Goal: Task Accomplishment & Management: Manage account settings

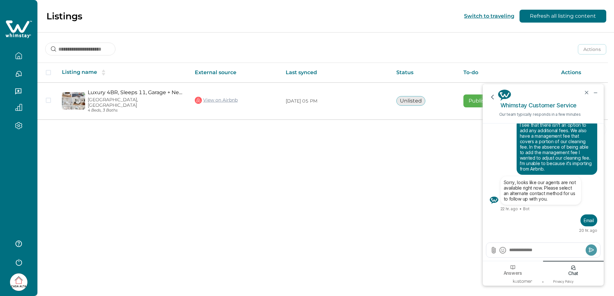
click at [308, 162] on div "Listings Switch to traveling Refresh all listing content Actions Actions Publis…" at bounding box center [325, 148] width 576 height 296
click at [592, 92] on icon "minimize chat widget" at bounding box center [595, 93] width 6 height 6
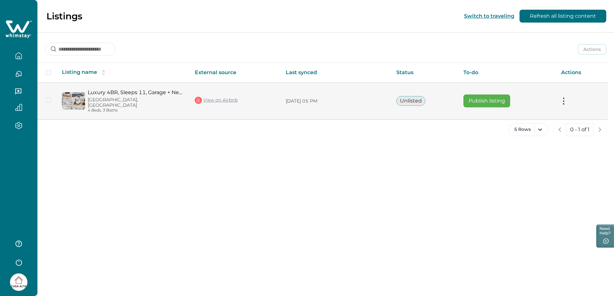
click at [564, 98] on button at bounding box center [563, 101] width 5 height 7
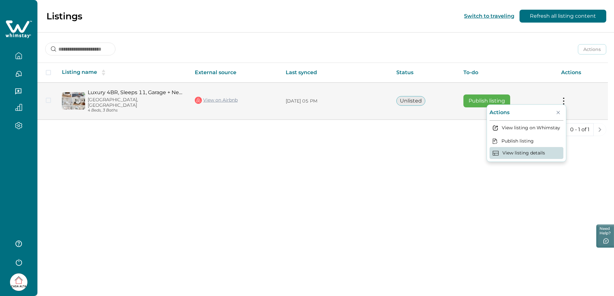
click at [527, 155] on button "View listing details" at bounding box center [526, 153] width 74 height 12
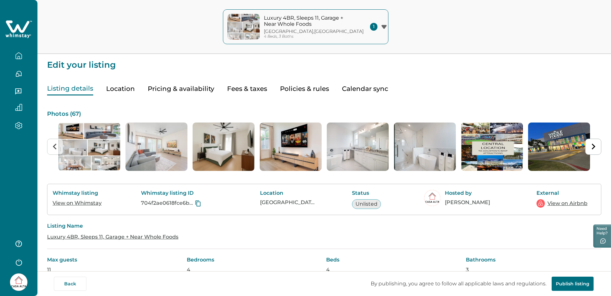
click at [381, 25] on icon "button" at bounding box center [383, 27] width 5 height 4
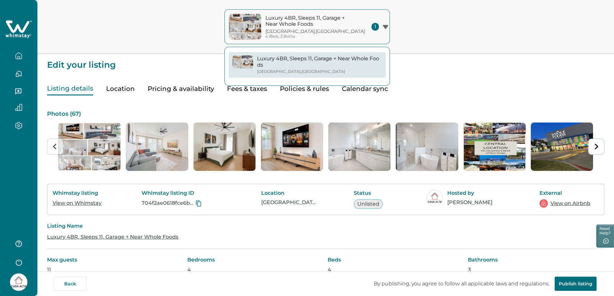
click at [383, 25] on icon "button" at bounding box center [385, 27] width 5 height 4
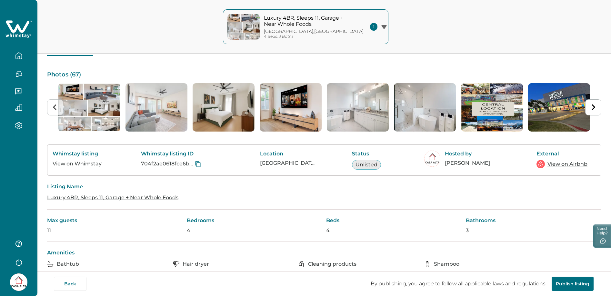
scroll to position [9, 0]
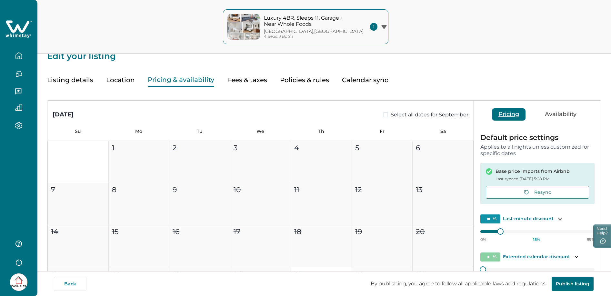
click at [182, 81] on button "Pricing & availability" at bounding box center [181, 79] width 66 height 13
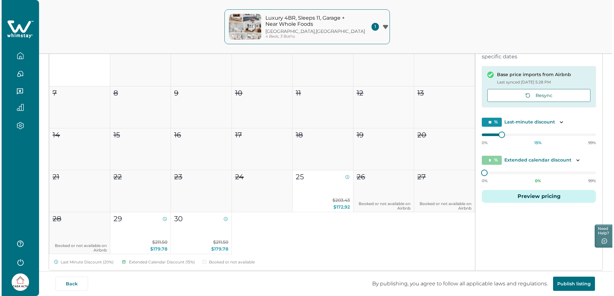
scroll to position [106, 0]
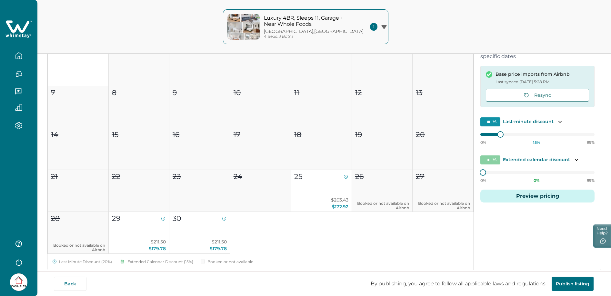
click at [545, 195] on button "Preview pricing" at bounding box center [537, 196] width 114 height 13
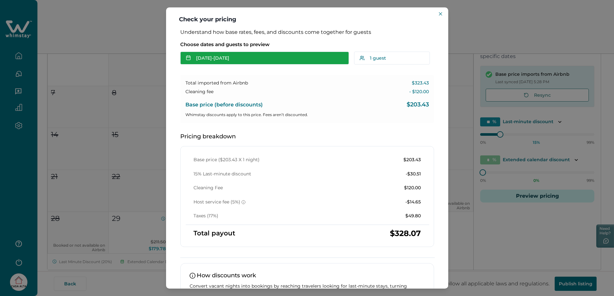
click at [215, 58] on button "[DATE] - [DATE]" at bounding box center [264, 58] width 169 height 13
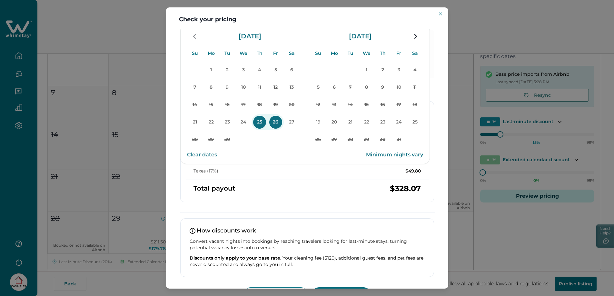
scroll to position [47, 0]
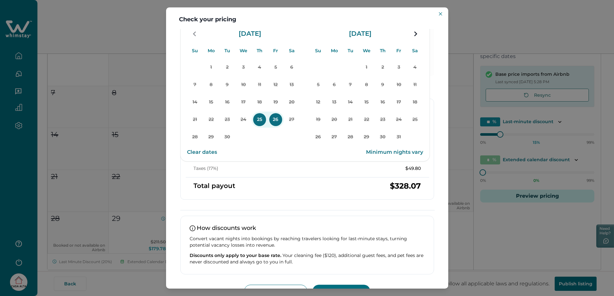
click at [207, 154] on button "Clear dates" at bounding box center [202, 152] width 30 height 13
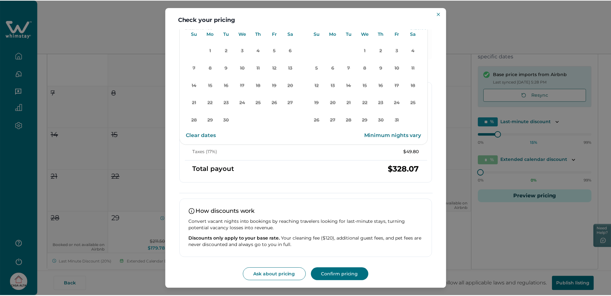
scroll to position [0, 0]
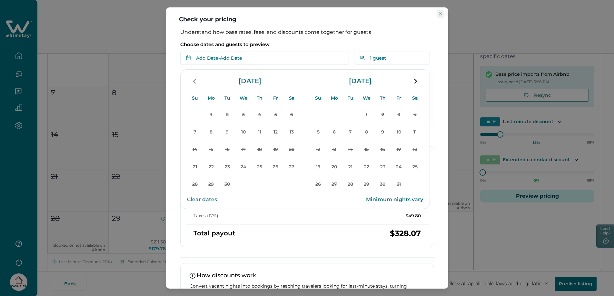
click at [442, 13] on button "Close" at bounding box center [440, 14] width 8 height 8
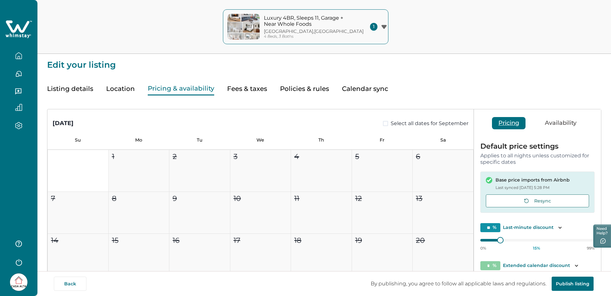
click at [75, 91] on button "Listing details" at bounding box center [70, 88] width 46 height 13
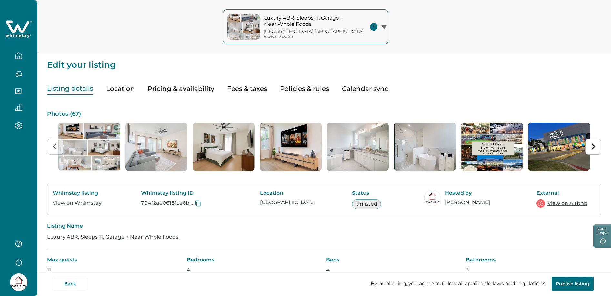
click at [124, 90] on button "Location" at bounding box center [120, 88] width 29 height 13
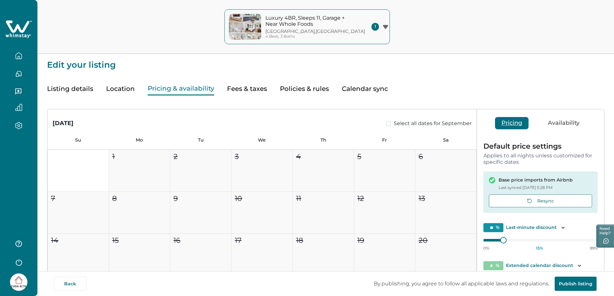
click at [160, 92] on button "Pricing & availability" at bounding box center [181, 88] width 66 height 13
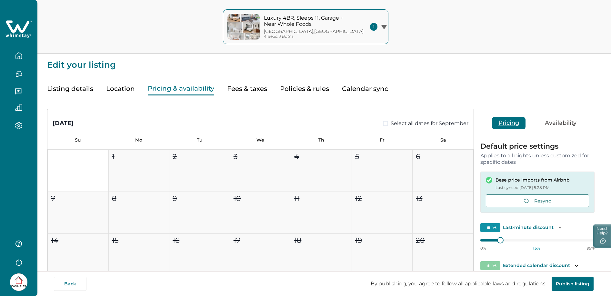
click at [242, 91] on button "Fees & taxes" at bounding box center [247, 88] width 40 height 13
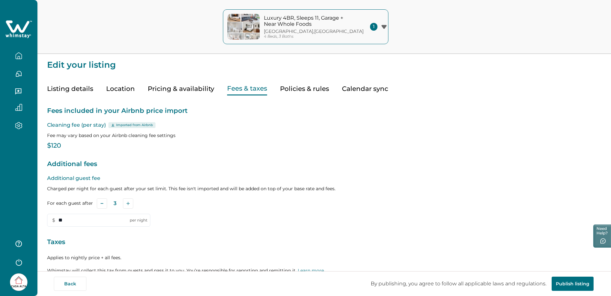
click at [288, 87] on button "Policies & rules" at bounding box center [304, 88] width 49 height 13
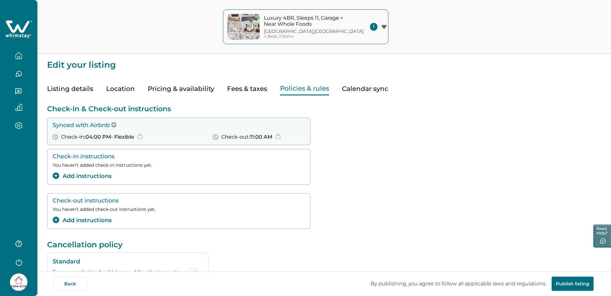
click at [88, 174] on button "Add instructions" at bounding box center [82, 176] width 59 height 9
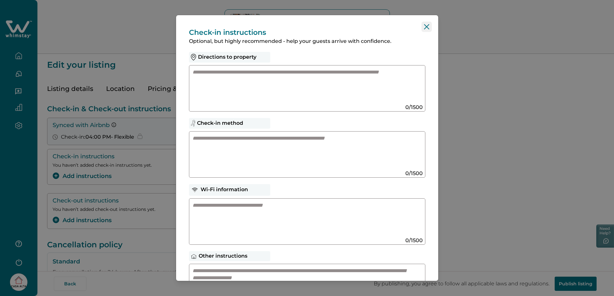
click at [424, 27] on icon "Close" at bounding box center [426, 26] width 5 height 5
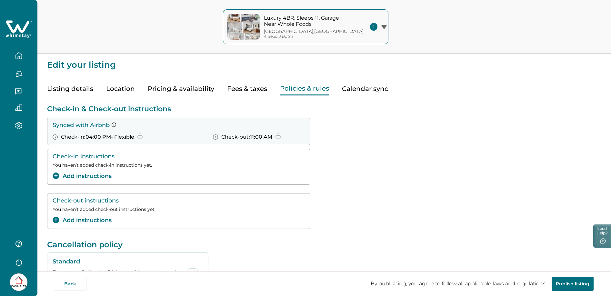
click at [106, 204] on div "Check-out instructions You haven’t added check-out instructions yet. Add instru…" at bounding box center [179, 210] width 252 height 27
click at [96, 219] on button "Add instructions" at bounding box center [82, 220] width 59 height 9
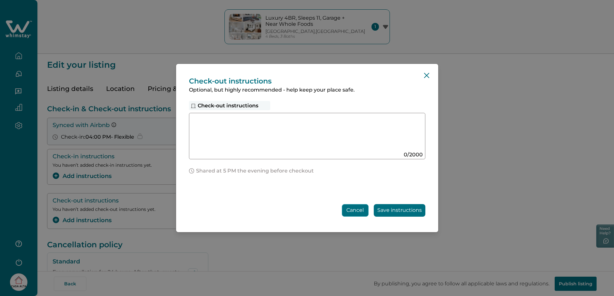
click at [357, 210] on button "Cancel" at bounding box center [355, 210] width 27 height 13
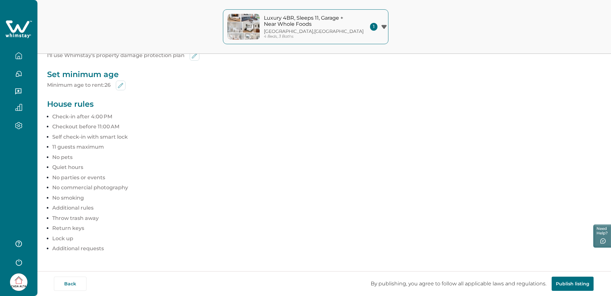
scroll to position [290, 0]
click at [75, 248] on p "Additional requests" at bounding box center [326, 249] width 549 height 6
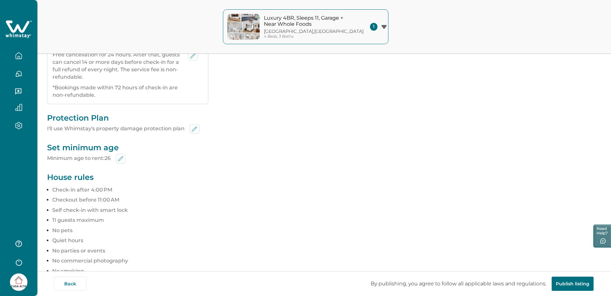
scroll to position [225, 0]
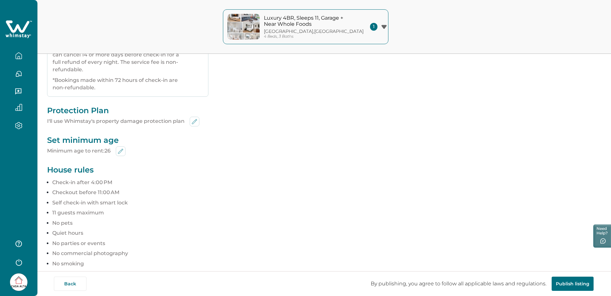
click at [81, 175] on div "Check-in & Check-out instructions Synced with Airbnb Check-in : 04:00 PM - Flex…" at bounding box center [324, 98] width 554 height 455
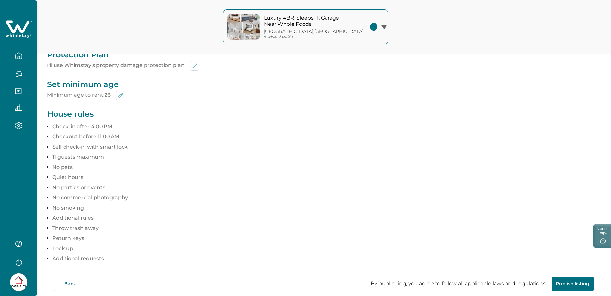
scroll to position [291, 0]
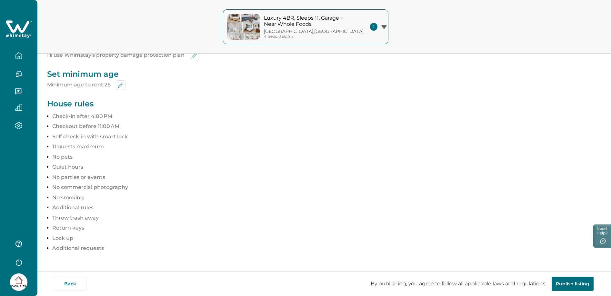
click at [96, 201] on ul "11 guests maximum No pets Quiet hours No parties or events No commercial photog…" at bounding box center [326, 177] width 549 height 68
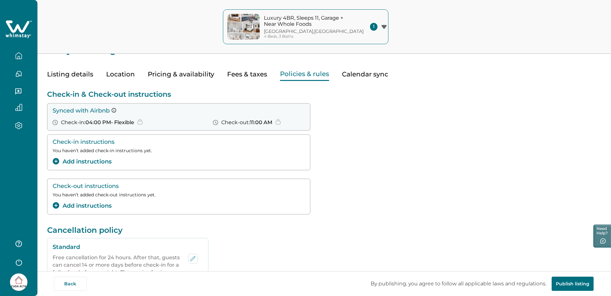
scroll to position [0, 0]
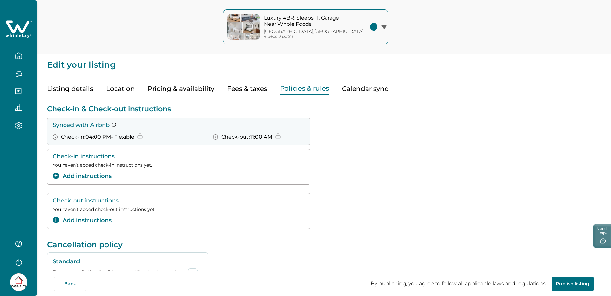
click at [357, 88] on button "Calendar sync" at bounding box center [365, 88] width 46 height 13
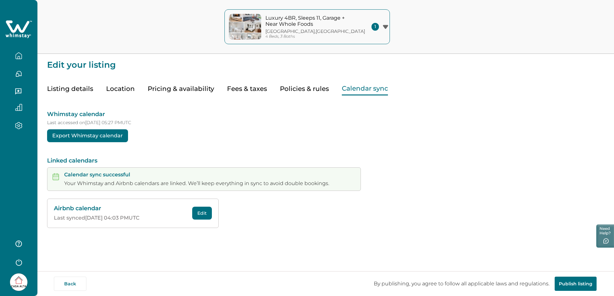
click at [88, 89] on button "Listing details" at bounding box center [70, 88] width 46 height 13
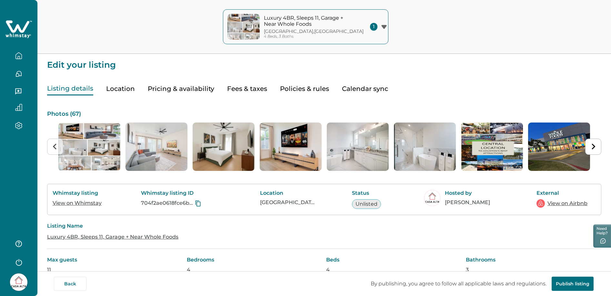
click at [64, 90] on button "Listing details" at bounding box center [70, 88] width 46 height 13
click at [20, 56] on icon "button" at bounding box center [18, 55] width 7 height 7
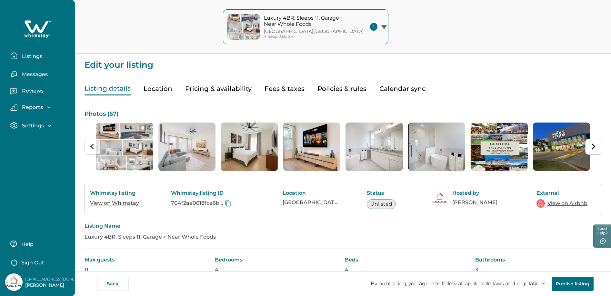
click at [27, 58] on p "Listings" at bounding box center [31, 56] width 22 height 6
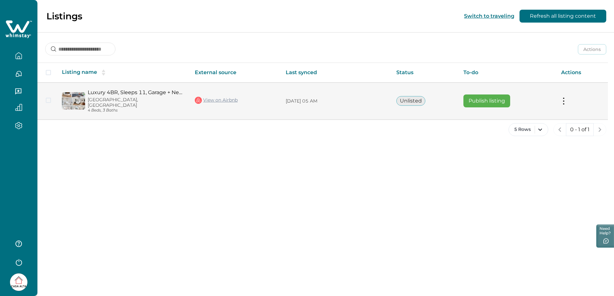
click at [510, 100] on button "Publish listing" at bounding box center [486, 100] width 47 height 13
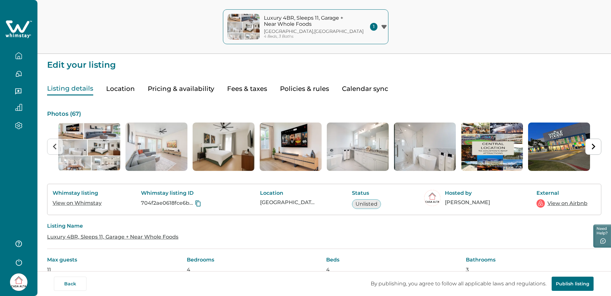
scroll to position [93, 0]
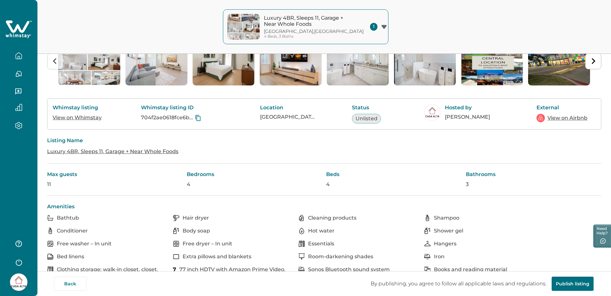
click at [365, 118] on button "Unlisted" at bounding box center [366, 119] width 29 height 10
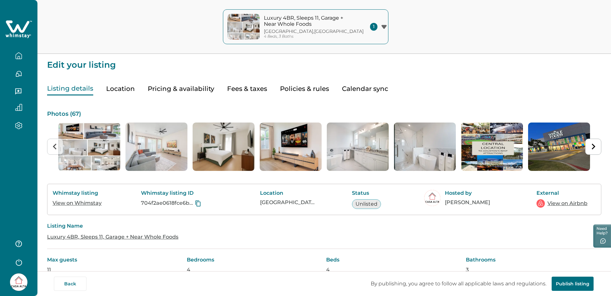
click at [23, 57] on button "button" at bounding box center [18, 55] width 27 height 13
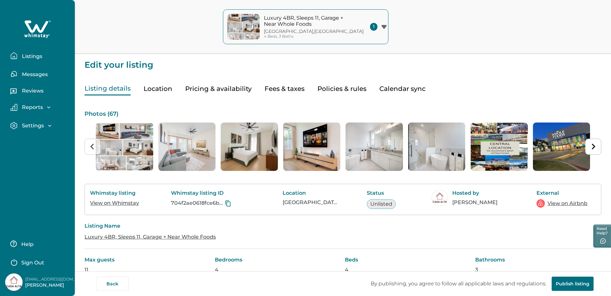
click at [36, 58] on p "Listings" at bounding box center [31, 56] width 22 height 6
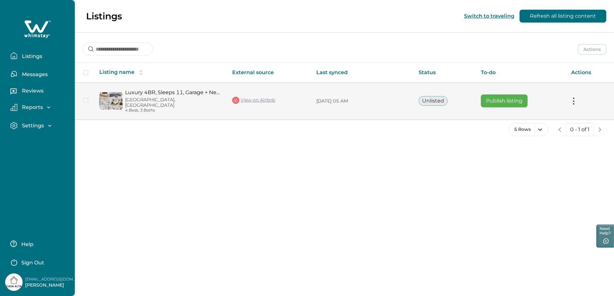
click at [85, 97] on tr "Luxury 4BR, Sleeps 11, Garage + Near Whole Foods [GEOGRAPHIC_DATA], [GEOGRAPHIC…" at bounding box center [344, 101] width 539 height 37
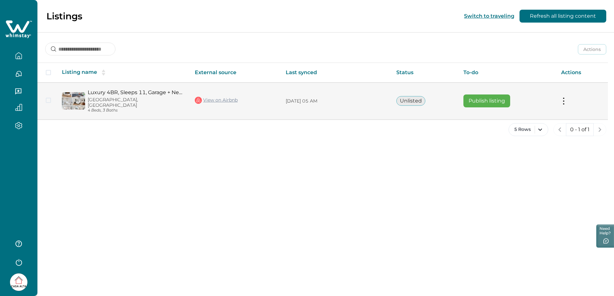
click at [49, 98] on span at bounding box center [48, 100] width 5 height 5
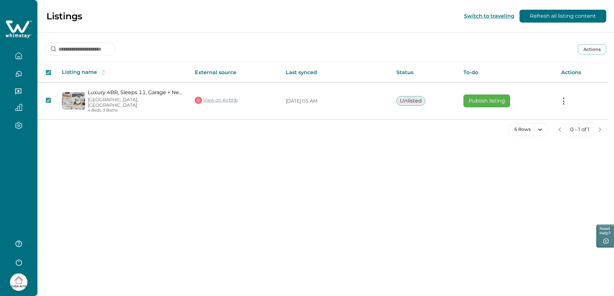
click at [586, 46] on button "Actions" at bounding box center [592, 49] width 28 height 10
click at [572, 80] on button "Publish listing" at bounding box center [570, 80] width 66 height 12
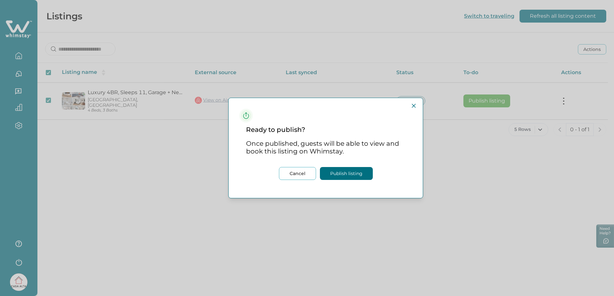
click at [359, 176] on button "Publish listing" at bounding box center [346, 173] width 53 height 13
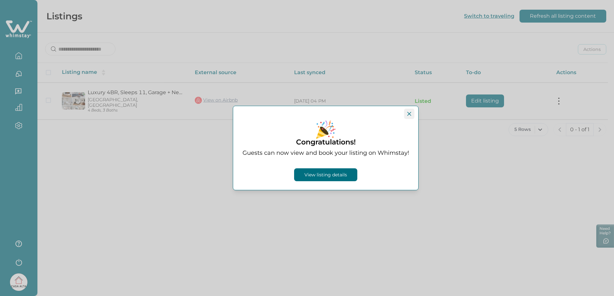
click at [408, 114] on icon "Close" at bounding box center [409, 114] width 4 height 4
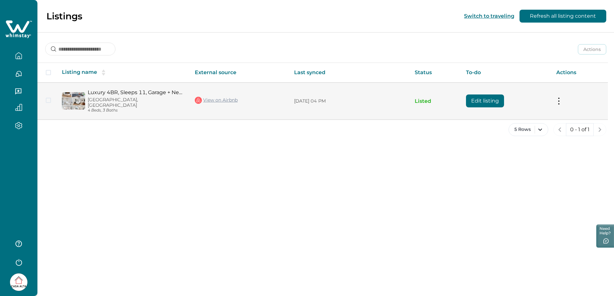
click at [487, 97] on button "Edit listing" at bounding box center [485, 100] width 38 height 13
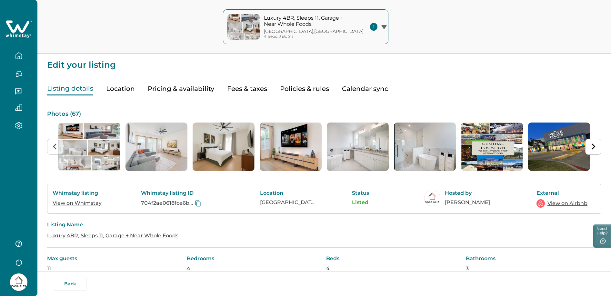
click at [180, 88] on button "Pricing & availability" at bounding box center [181, 88] width 66 height 13
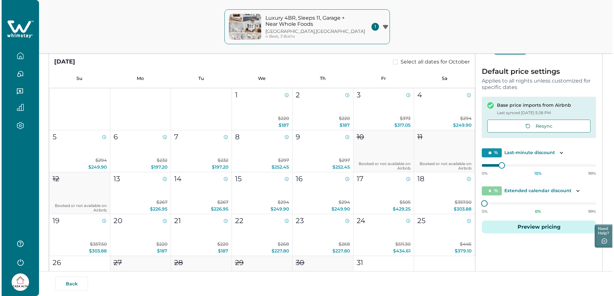
scroll to position [124, 0]
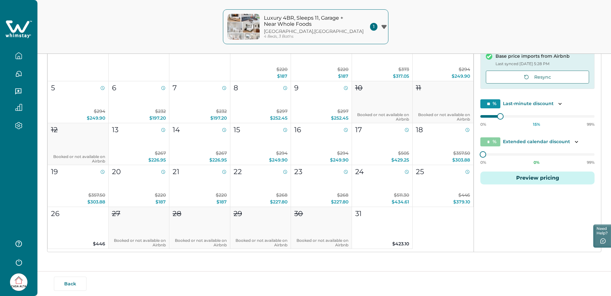
click at [534, 180] on button "Preview pricing" at bounding box center [537, 177] width 114 height 13
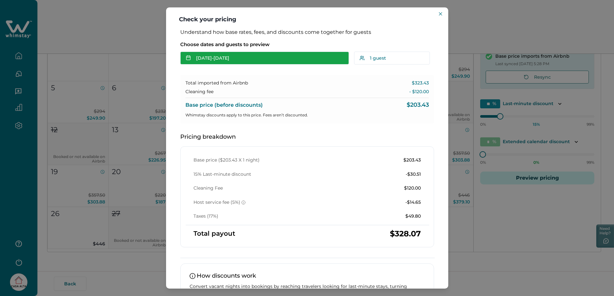
click at [206, 60] on button "[DATE] - [DATE]" at bounding box center [264, 58] width 169 height 13
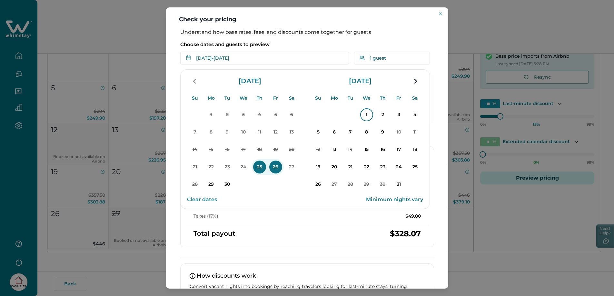
click at [366, 113] on p "1" at bounding box center [366, 114] width 13 height 13
click at [399, 115] on p "3" at bounding box center [398, 114] width 13 height 13
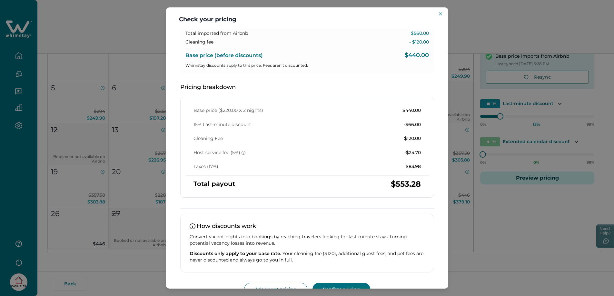
scroll to position [64, 0]
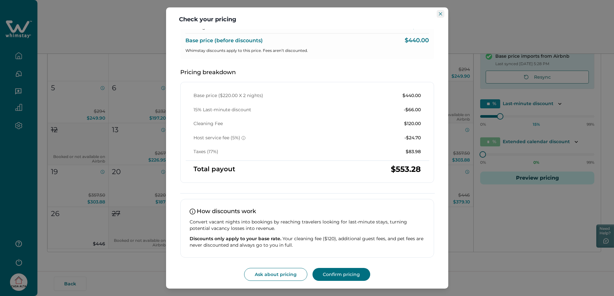
click at [441, 13] on icon "Close" at bounding box center [440, 13] width 3 height 3
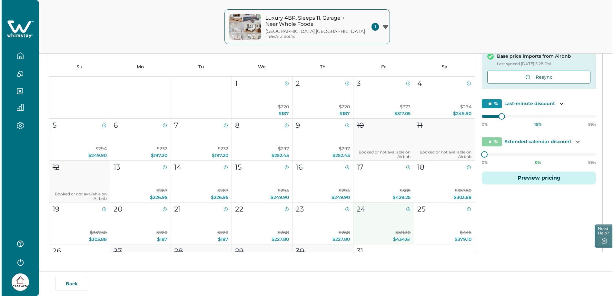
scroll to position [210, 0]
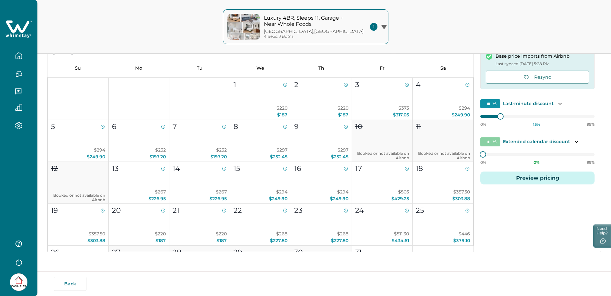
click at [537, 179] on button "Preview pricing" at bounding box center [537, 177] width 114 height 13
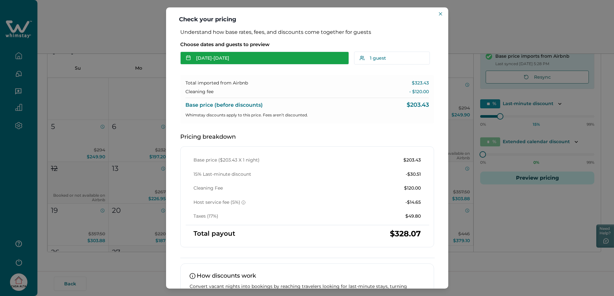
click at [243, 61] on button "[DATE] - [DATE]" at bounding box center [264, 58] width 169 height 13
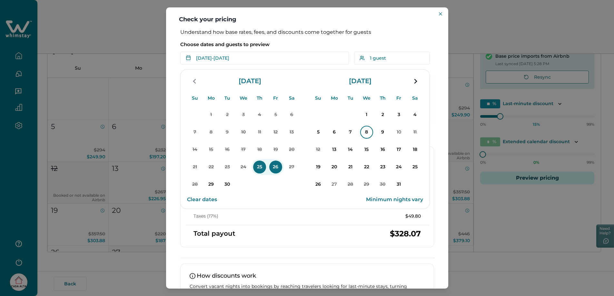
click at [363, 134] on p "8" at bounding box center [366, 132] width 13 height 13
click at [383, 132] on p "9" at bounding box center [382, 132] width 13 height 13
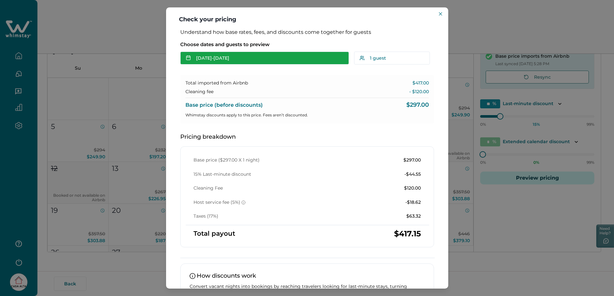
click at [245, 56] on button "[DATE] - [DATE]" at bounding box center [264, 58] width 169 height 13
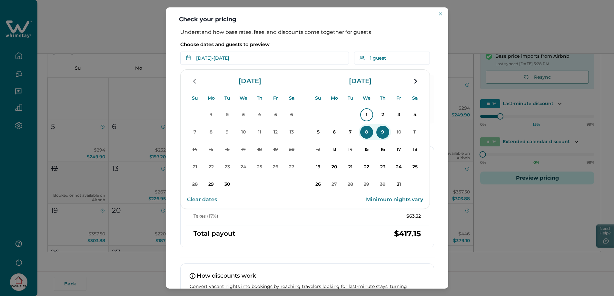
click at [367, 114] on p "1" at bounding box center [366, 114] width 13 height 13
click at [399, 112] on p "3" at bounding box center [398, 114] width 13 height 13
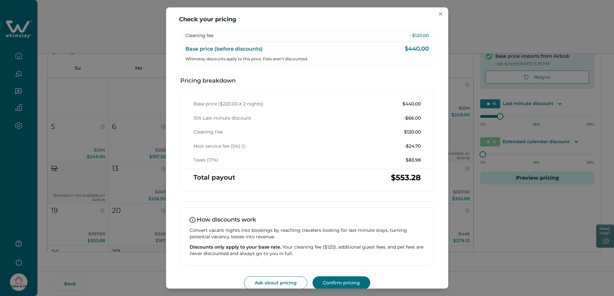
scroll to position [64, 0]
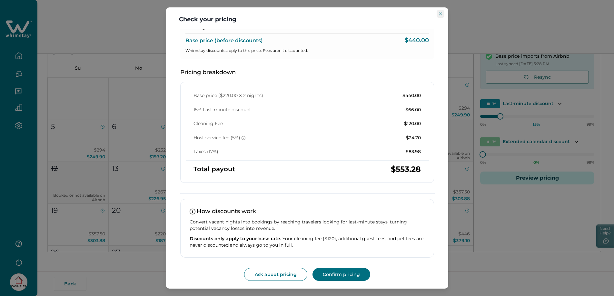
click at [440, 15] on button "Close" at bounding box center [440, 14] width 8 height 8
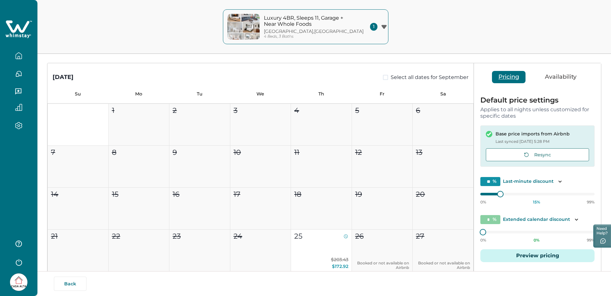
scroll to position [0, 0]
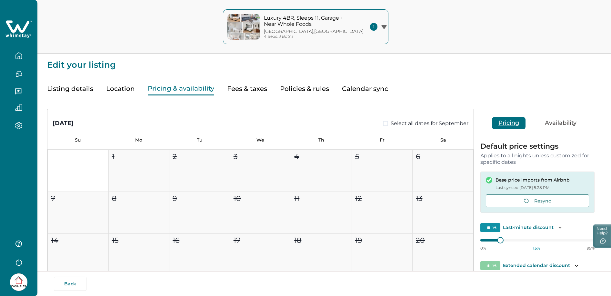
click at [312, 87] on button "Policies & rules" at bounding box center [304, 88] width 49 height 13
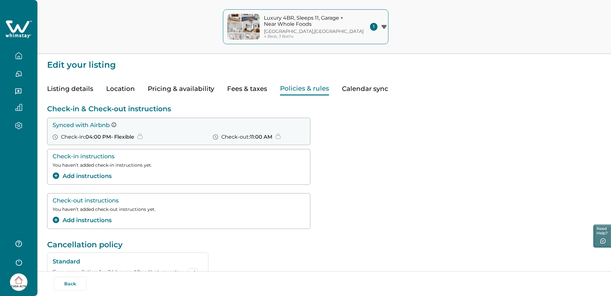
click at [181, 87] on button "Pricing & availability" at bounding box center [181, 88] width 66 height 13
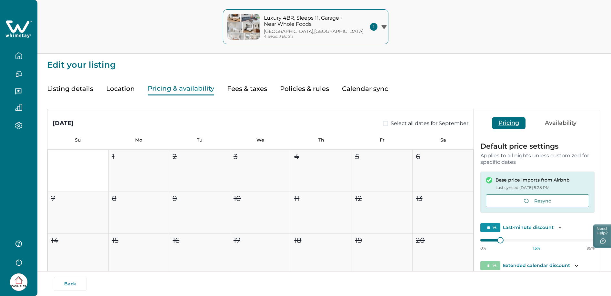
scroll to position [11, 0]
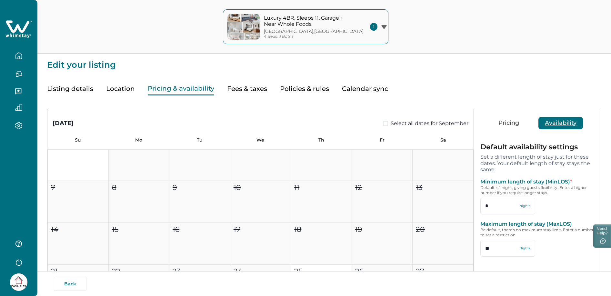
click at [568, 124] on button "Availability" at bounding box center [560, 123] width 44 height 12
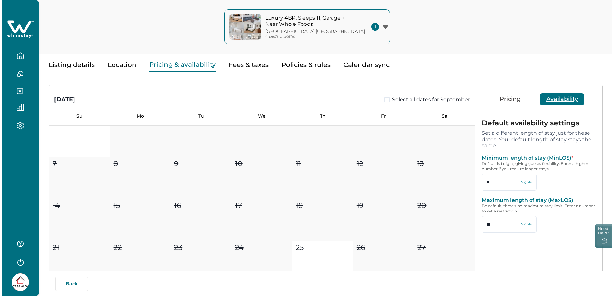
scroll to position [24, 0]
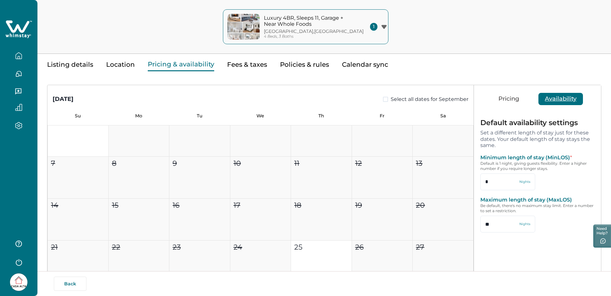
click at [297, 64] on button "Policies & rules" at bounding box center [304, 64] width 49 height 13
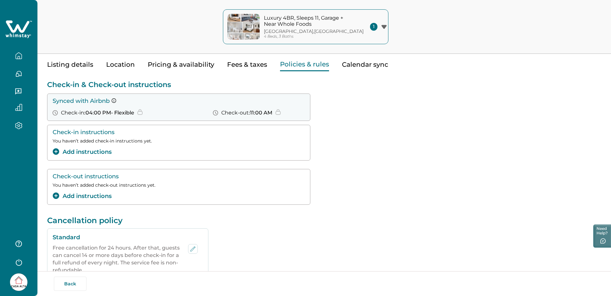
click at [90, 151] on button "Add instructions" at bounding box center [82, 152] width 59 height 9
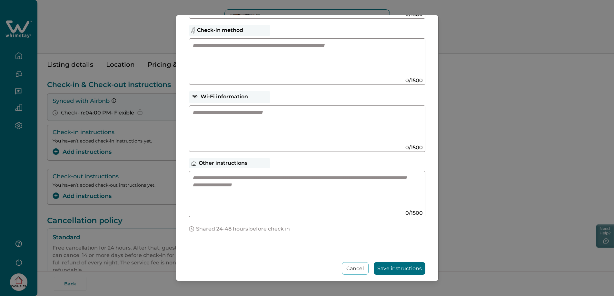
scroll to position [99, 0]
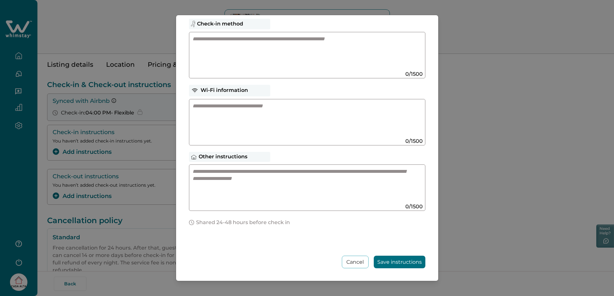
click at [244, 175] on textarea at bounding box center [300, 185] width 217 height 34
paste textarea "To enrich screen reader interactions, please activate Accessibility in Grammarl…"
click at [249, 176] on textarea "To enrich screen reader interactions, please activate Accessibility in Grammarl…" at bounding box center [300, 185] width 217 height 34
click at [259, 176] on textarea "To enrich screen reader interactions, please activate Accessibility in Grammarl…" at bounding box center [300, 185] width 217 height 34
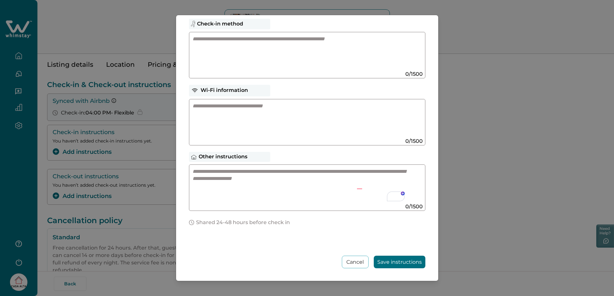
paste textarea "To enrich screen reader interactions, please activate Accessibility in Grammarl…"
click at [243, 178] on textarea "To enrich screen reader interactions, please activate Accessibility in Grammarl…" at bounding box center [300, 185] width 217 height 34
paste textarea "To enrich screen reader interactions, please activate Accessibility in Grammarl…"
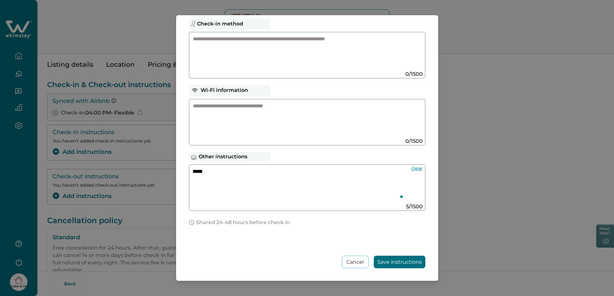
paste textarea "To enrich screen reader interactions, please activate Accessibility in Grammarl…"
type textarea "*****"
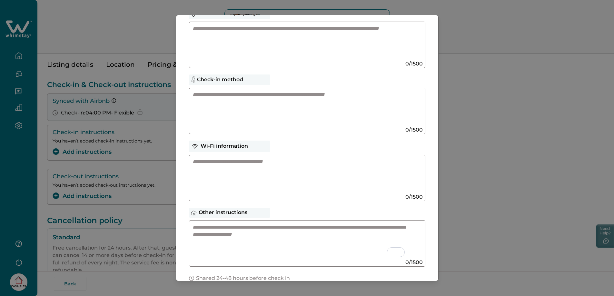
scroll to position [45, 0]
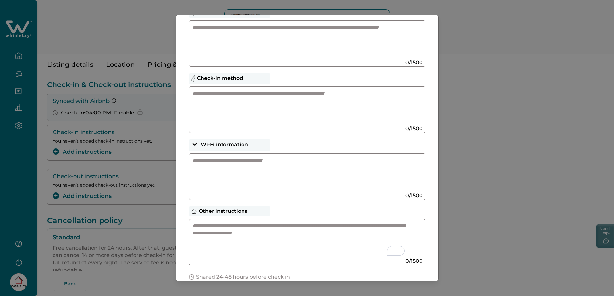
click at [248, 226] on textarea "To enrich screen reader interactions, please activate Accessibility in Grammarl…" at bounding box center [298, 239] width 213 height 34
paste textarea "**********"
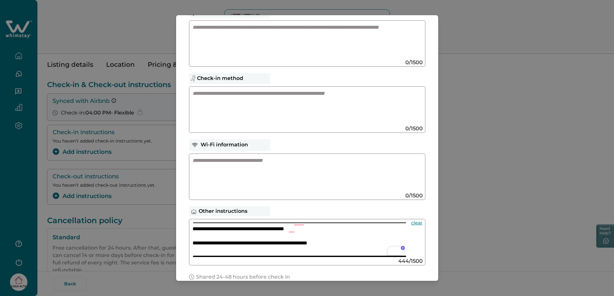
scroll to position [10, 0]
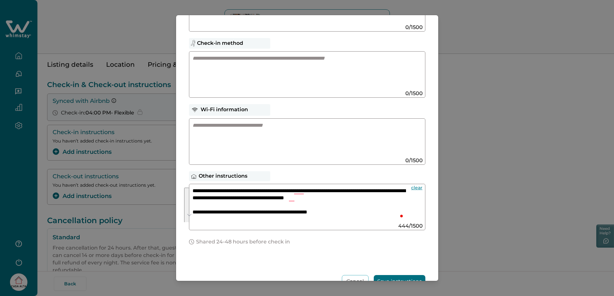
drag, startPoint x: 336, startPoint y: 221, endPoint x: 190, endPoint y: 183, distance: 151.0
click at [190, 184] on div "**********" at bounding box center [307, 207] width 236 height 46
paste textarea "**********"
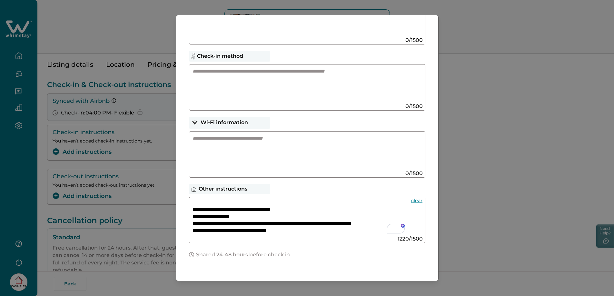
click at [228, 209] on textarea "To enrich screen reader interactions, please activate Accessibility in Grammarl…" at bounding box center [298, 217] width 213 height 34
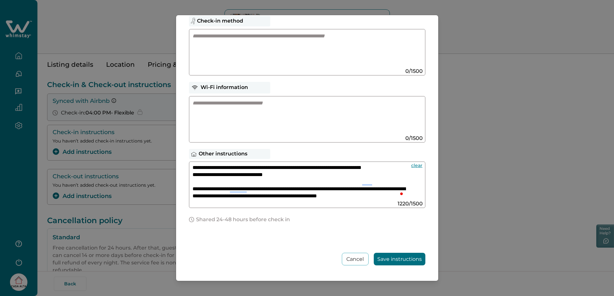
type textarea "**********"
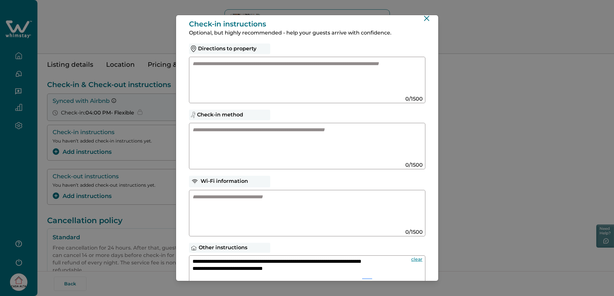
click at [225, 70] on textarea at bounding box center [300, 77] width 217 height 34
paste textarea "**********"
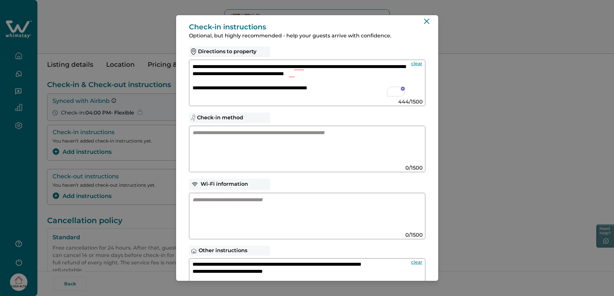
type textarea "**********"
click at [260, 135] on textarea "To enrich screen reader interactions, please activate Accessibility in Grammarl…" at bounding box center [300, 146] width 217 height 34
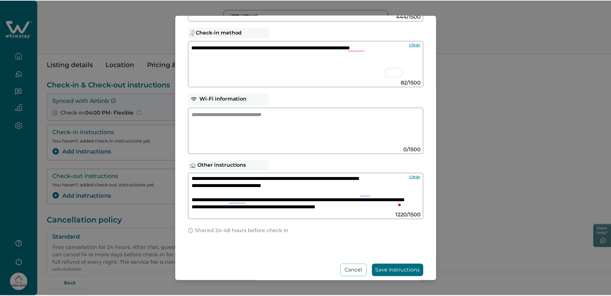
scroll to position [102, 0]
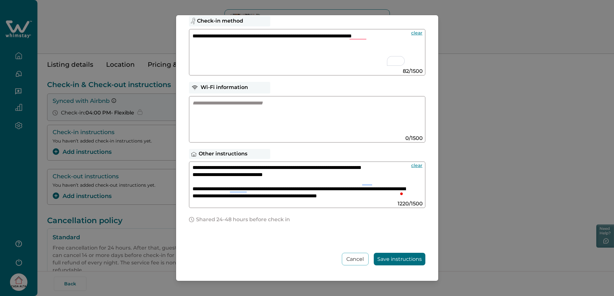
type textarea "**********"
click at [399, 258] on button "Save instructions" at bounding box center [400, 259] width 52 height 13
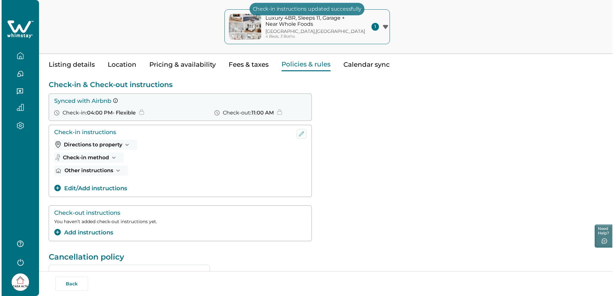
scroll to position [24, 0]
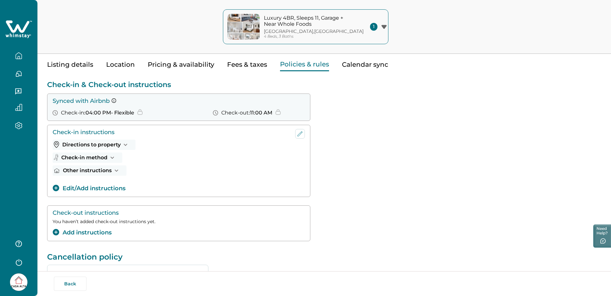
click at [80, 230] on button "Add instructions" at bounding box center [82, 232] width 59 height 9
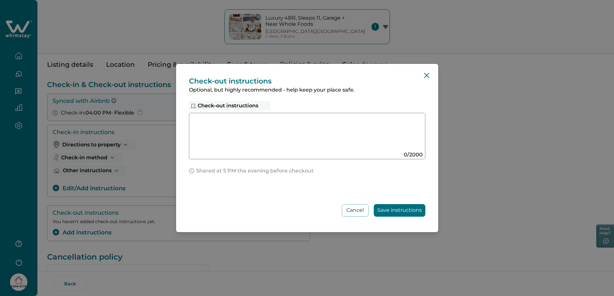
click at [258, 126] on textarea at bounding box center [300, 133] width 217 height 34
paste textarea "**********"
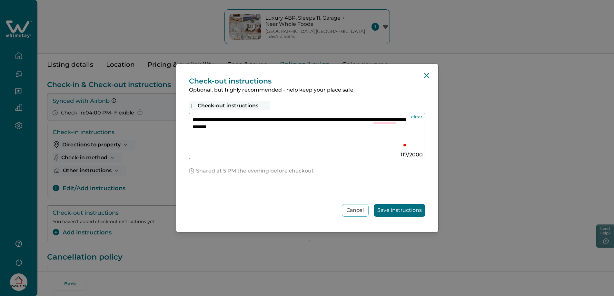
paste textarea "**********"
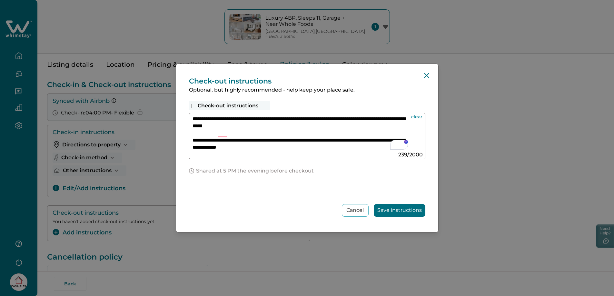
scroll to position [15, 0]
paste textarea "**********"
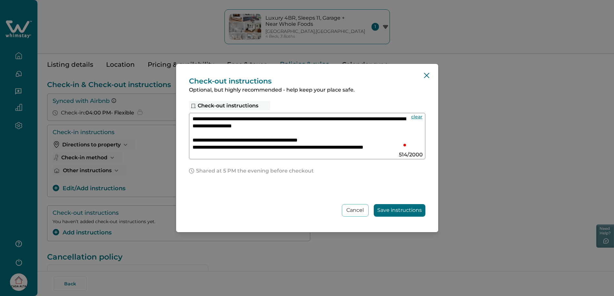
scroll to position [0, 0]
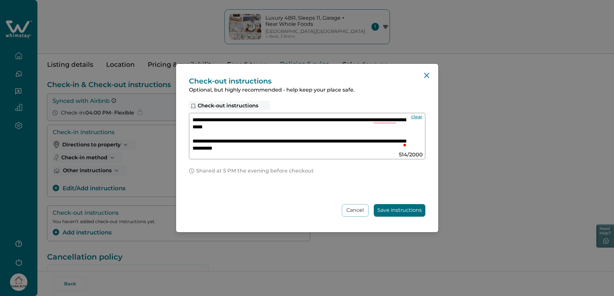
type textarea "**********"
click at [398, 210] on button "Save instructions" at bounding box center [400, 210] width 52 height 13
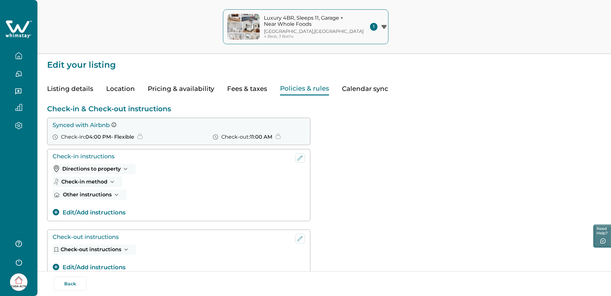
click at [61, 89] on button "Listing details" at bounding box center [70, 88] width 46 height 13
